Goal: Information Seeking & Learning: Learn about a topic

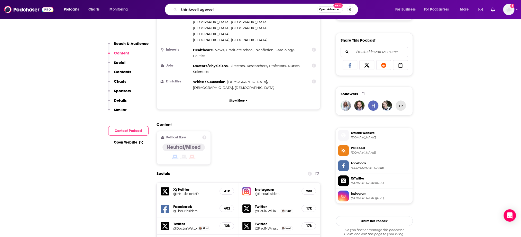
type input "thinkwell agewell"
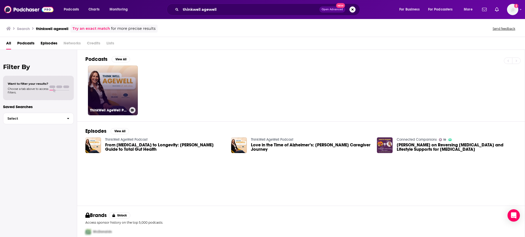
click at [109, 82] on link "ThinkWell AgeWell Podcast" at bounding box center [113, 91] width 50 height 50
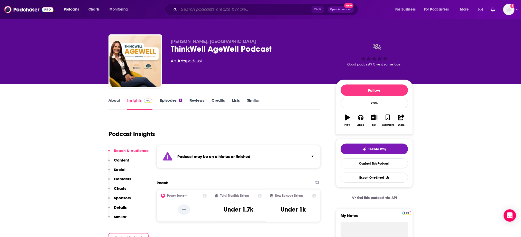
click at [234, 8] on input "Search podcasts, credits, & more..." at bounding box center [245, 9] width 133 height 8
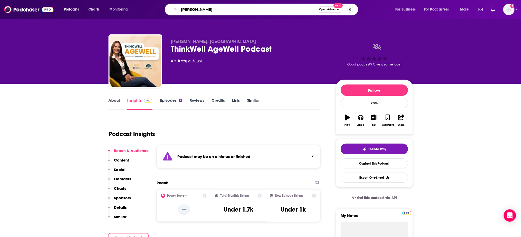
type input "[PERSON_NAME]"
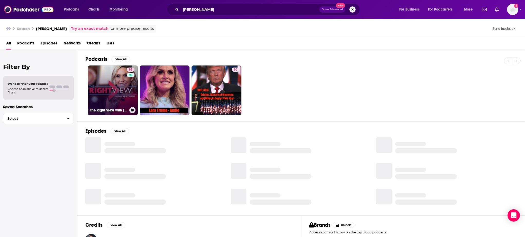
click at [115, 81] on link "58 The Right View with Lara Trump" at bounding box center [113, 91] width 50 height 50
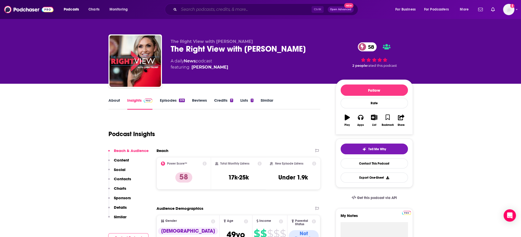
click at [203, 8] on input "Search podcasts, credits, & more..." at bounding box center [245, 9] width 133 height 8
click at [242, 8] on input "Search podcasts, credits, & more..." at bounding box center [245, 9] width 133 height 8
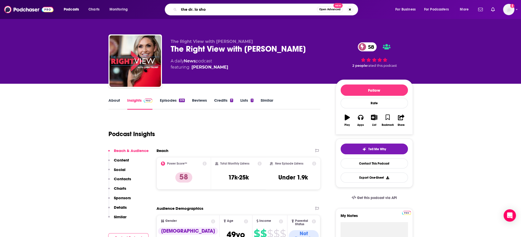
type input "the dr. lo show"
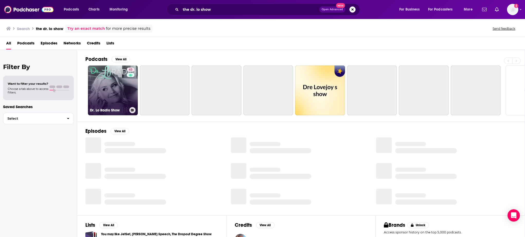
click at [108, 87] on link "43 Dr. Lo Radio Show" at bounding box center [113, 91] width 50 height 50
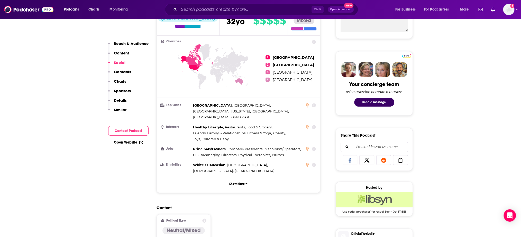
scroll to position [360, 0]
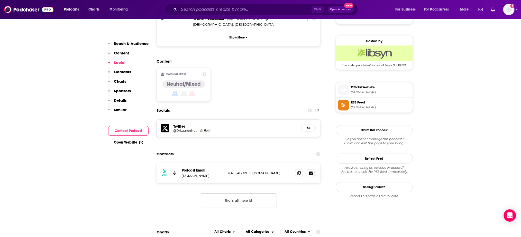
drag, startPoint x: 81, startPoint y: 96, endPoint x: 87, endPoint y: 96, distance: 5.7
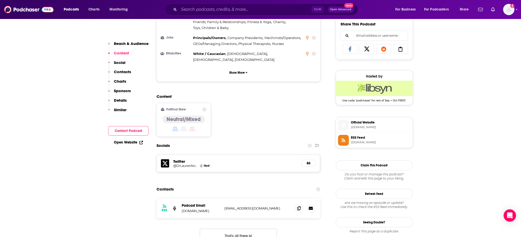
scroll to position [334, 0]
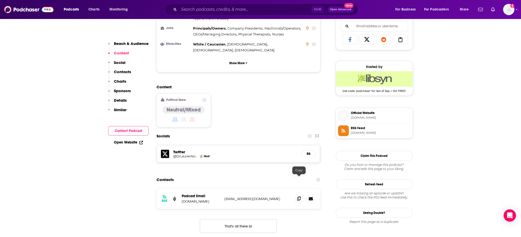
click at [298, 197] on icon at bounding box center [299, 199] width 4 height 4
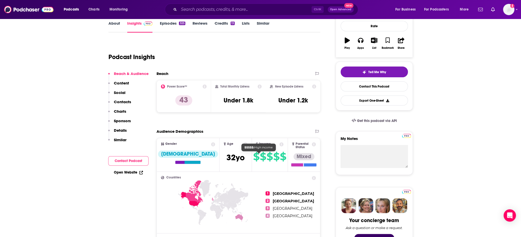
scroll to position [0, 0]
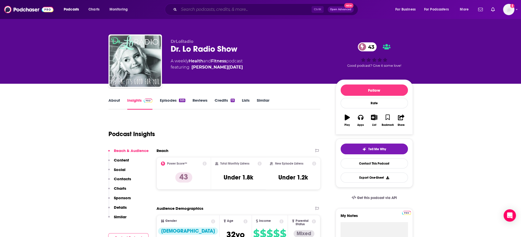
click at [235, 12] on input "Search podcasts, credits, & more..." at bounding box center [245, 9] width 133 height 8
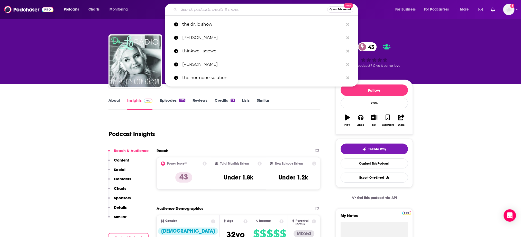
click at [237, 9] on input "Search podcasts, credits, & more..." at bounding box center [253, 9] width 148 height 8
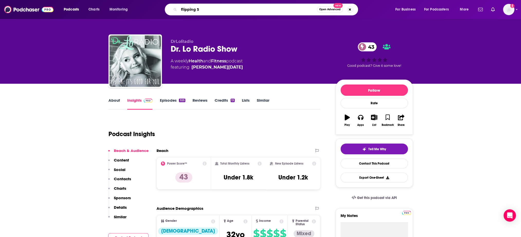
type input "flipping 50"
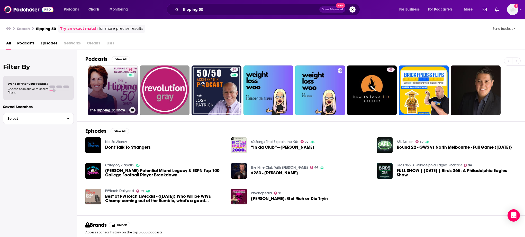
click at [128, 77] on div "63" at bounding box center [131, 88] width 9 height 40
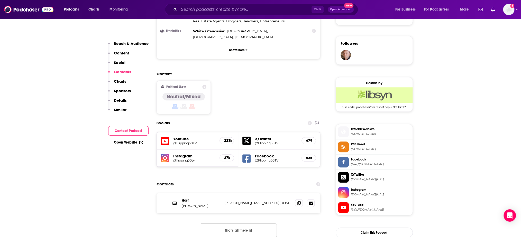
scroll to position [437, 0]
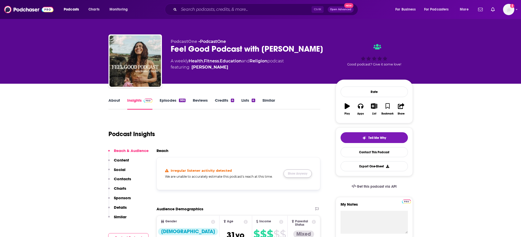
click at [307, 176] on button "Show Anyway" at bounding box center [297, 174] width 28 height 8
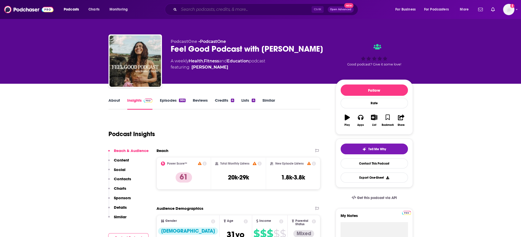
click at [208, 11] on input "Search podcasts, credits, & more..." at bounding box center [245, 9] width 133 height 8
click at [208, 8] on input "Search podcasts, credits, & more..." at bounding box center [245, 9] width 133 height 8
